Goal: Task Accomplishment & Management: Manage account settings

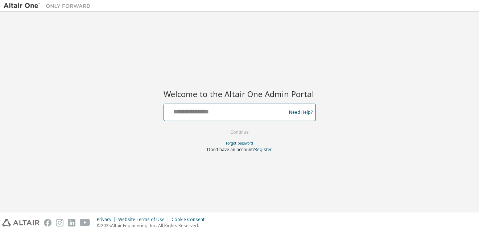
click at [187, 111] on input "text" at bounding box center [226, 111] width 119 height 11
click at [187, 110] on input "text" at bounding box center [226, 111] width 119 height 11
